Goal: Browse casually

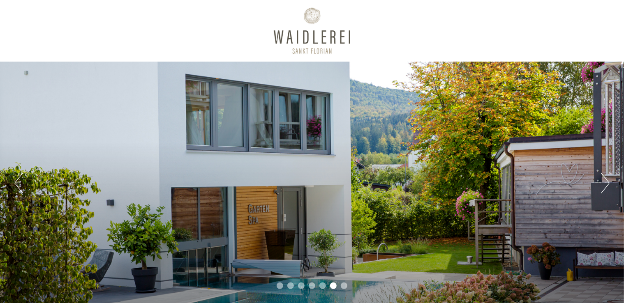
click at [609, 184] on button "Next" at bounding box center [605, 183] width 9 height 21
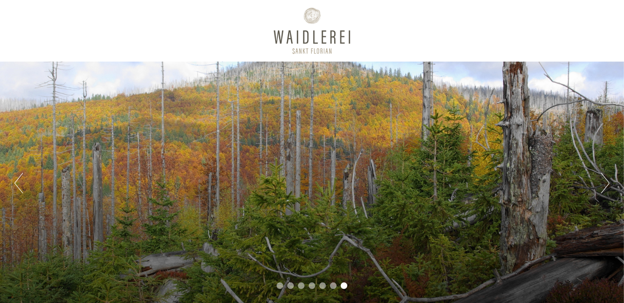
click at [609, 184] on button "Next" at bounding box center [605, 183] width 9 height 21
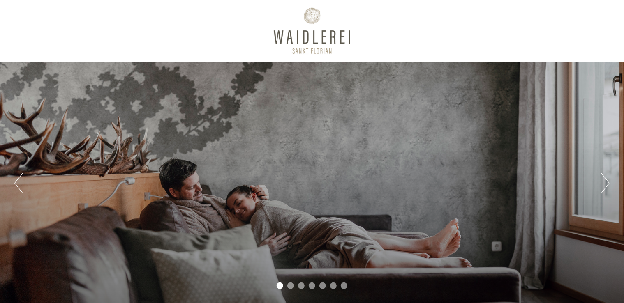
click at [609, 183] on button "Next" at bounding box center [605, 183] width 9 height 21
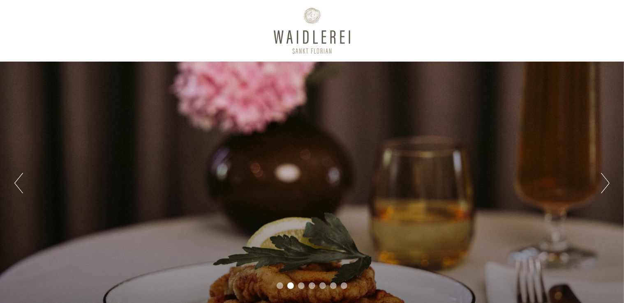
click at [609, 183] on button "Next" at bounding box center [605, 183] width 9 height 21
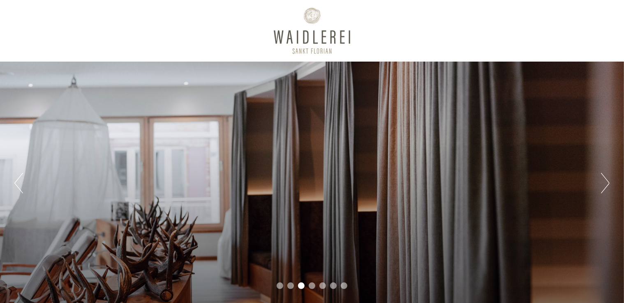
click at [607, 180] on button "Next" at bounding box center [605, 183] width 9 height 21
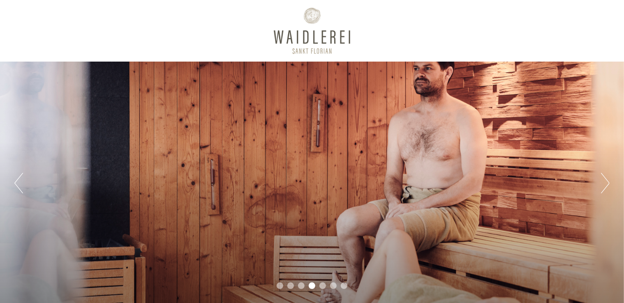
click at [619, 182] on div "Previous Next 1 2 3 4 5 6 7" at bounding box center [312, 184] width 624 height 244
click at [610, 185] on div "Previous Next 1 2 3 4 5 6 7" at bounding box center [312, 184] width 624 height 244
click at [607, 180] on button "Next" at bounding box center [605, 183] width 9 height 21
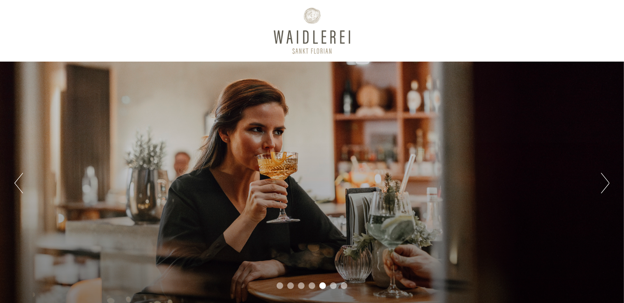
click at [606, 180] on button "Next" at bounding box center [605, 183] width 9 height 21
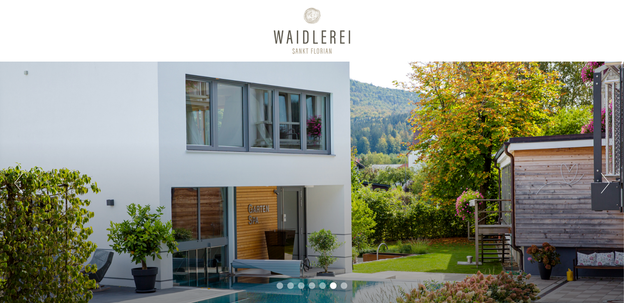
click at [607, 182] on button "Next" at bounding box center [605, 183] width 9 height 21
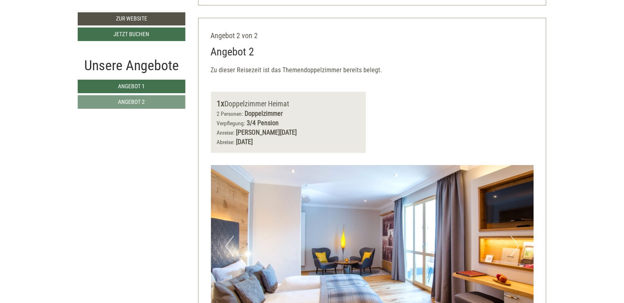
scroll to position [945, 0]
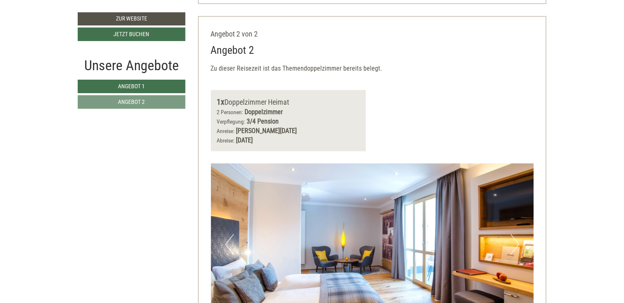
click at [516, 246] on button "Next" at bounding box center [515, 244] width 9 height 21
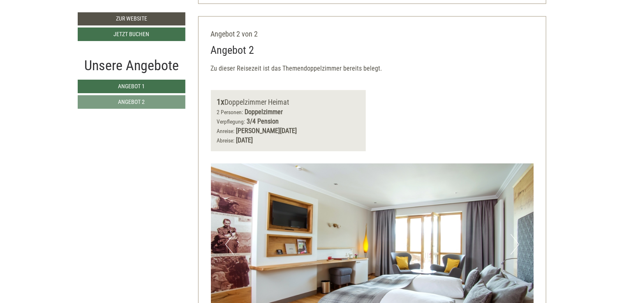
click at [516, 245] on button "Next" at bounding box center [515, 244] width 9 height 21
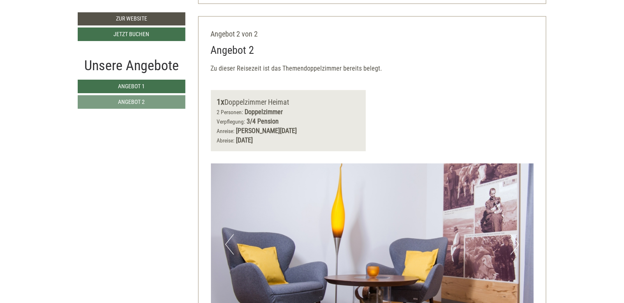
click at [516, 245] on button "Next" at bounding box center [515, 244] width 9 height 21
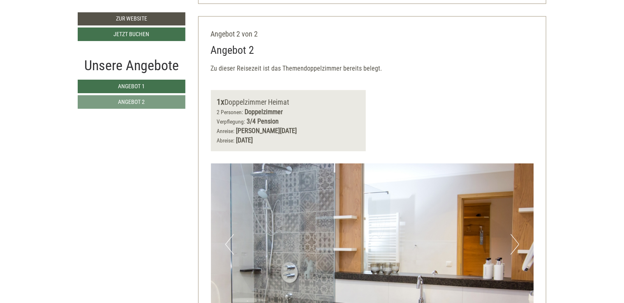
click at [516, 244] on button "Next" at bounding box center [515, 244] width 9 height 21
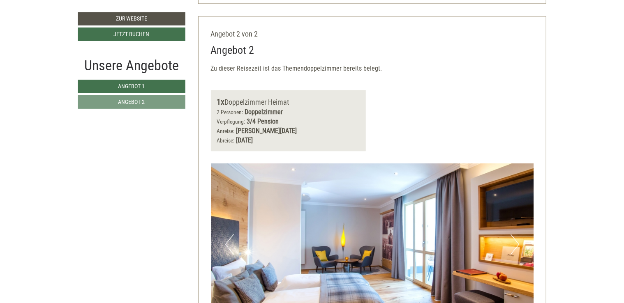
click at [516, 244] on button "Next" at bounding box center [515, 244] width 9 height 21
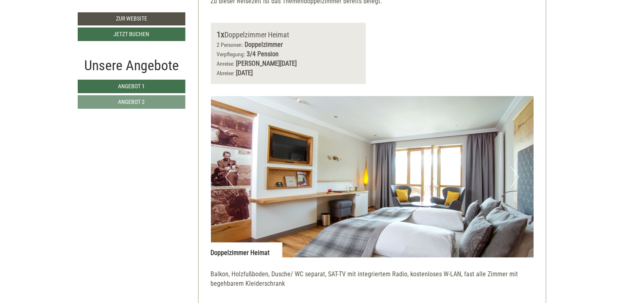
scroll to position [1028, 0]
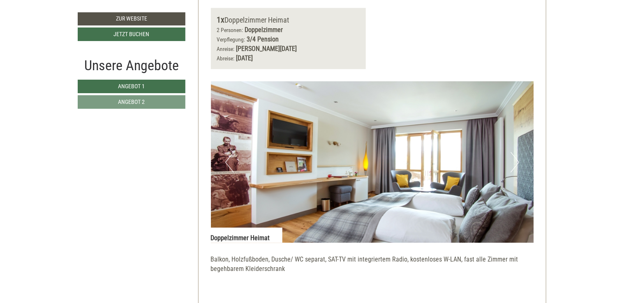
click at [516, 164] on button "Next" at bounding box center [515, 162] width 9 height 21
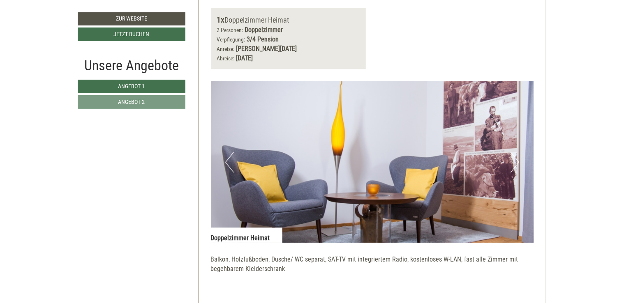
click at [516, 164] on button "Next" at bounding box center [515, 162] width 9 height 21
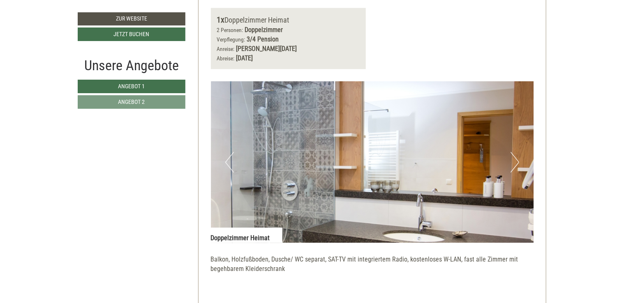
click at [516, 164] on button "Next" at bounding box center [515, 162] width 9 height 21
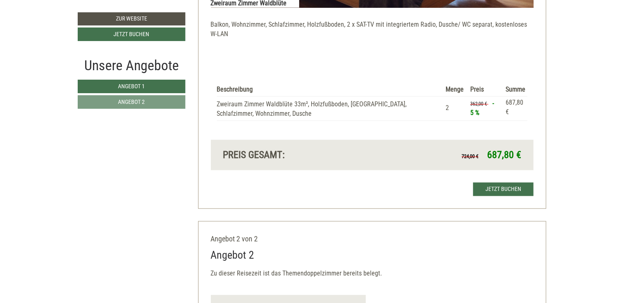
scroll to position [575, 0]
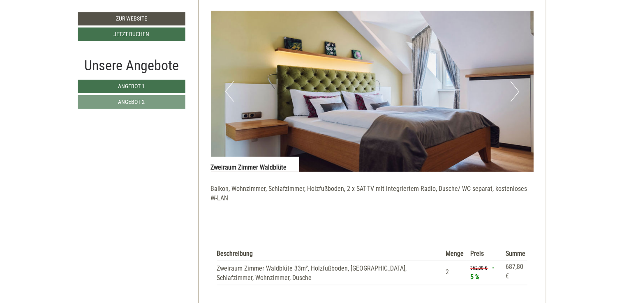
click at [514, 92] on button "Next" at bounding box center [515, 91] width 9 height 21
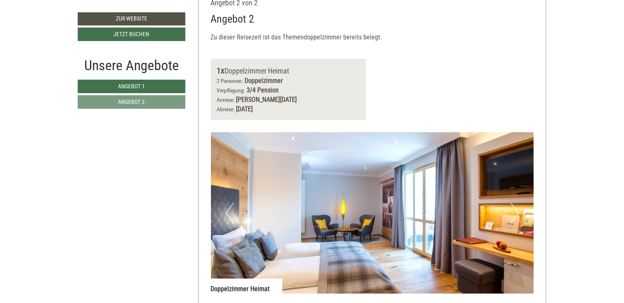
scroll to position [1028, 0]
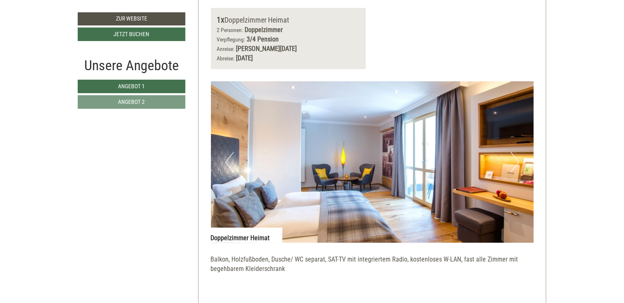
click at [515, 162] on button "Next" at bounding box center [515, 162] width 9 height 21
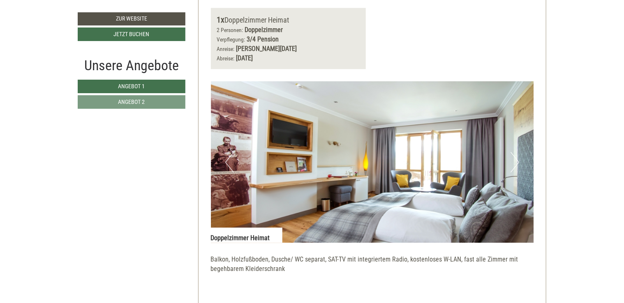
click at [513, 164] on button "Next" at bounding box center [515, 162] width 9 height 21
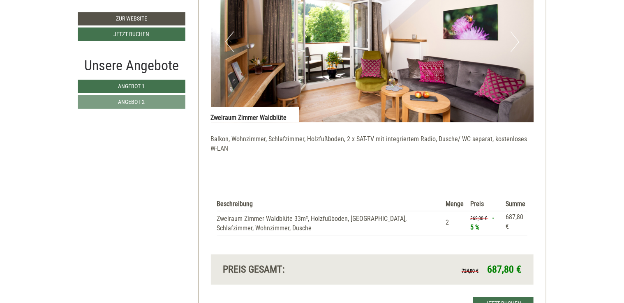
scroll to position [575, 0]
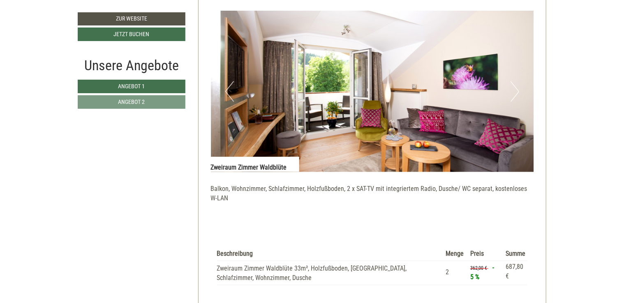
click at [516, 92] on button "Next" at bounding box center [515, 91] width 9 height 21
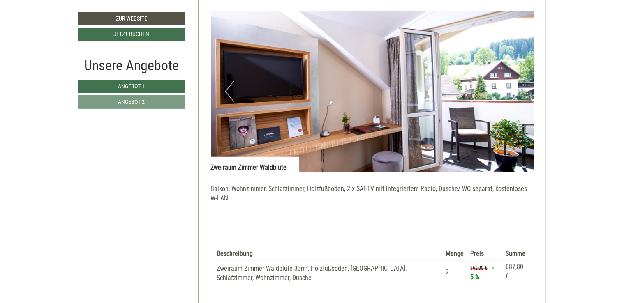
click at [515, 96] on button "Next" at bounding box center [515, 91] width 9 height 21
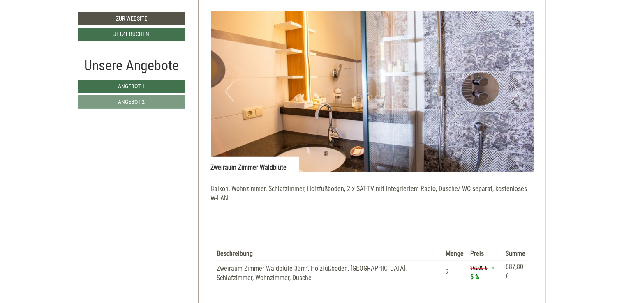
click at [515, 96] on button "Next" at bounding box center [515, 91] width 9 height 21
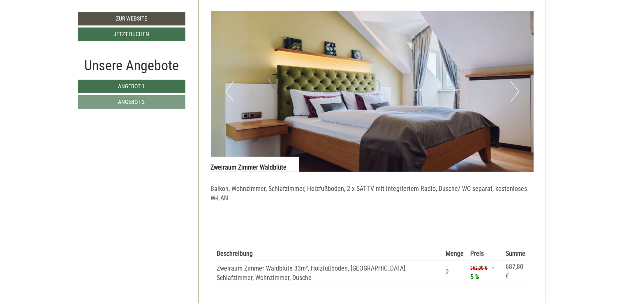
click at [518, 92] on button "Next" at bounding box center [515, 91] width 9 height 21
